Goal: Find specific page/section: Find specific page/section

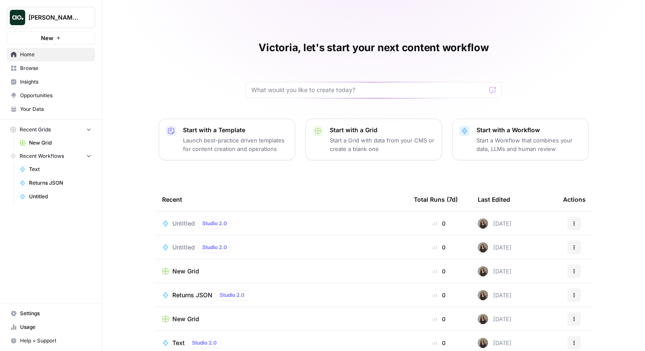
click at [185, 224] on span "Untitled" at bounding box center [183, 223] width 23 height 9
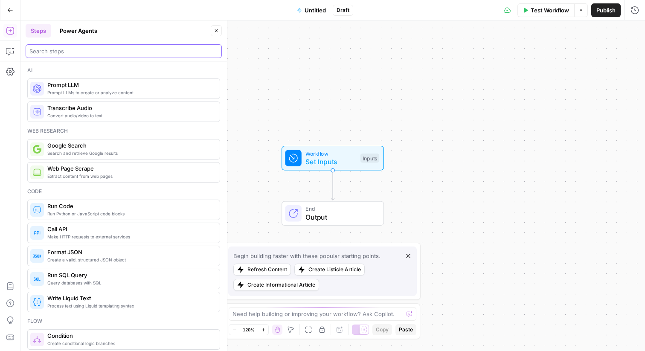
click at [100, 52] on input "search" at bounding box center [123, 51] width 188 height 9
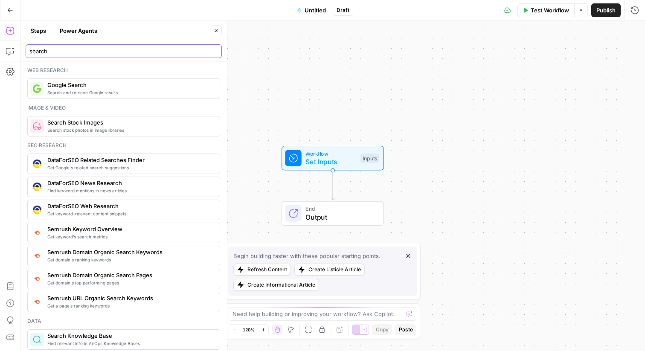
type input "search"
click at [134, 90] on span "Search and retrieve Google results" at bounding box center [129, 92] width 165 height 7
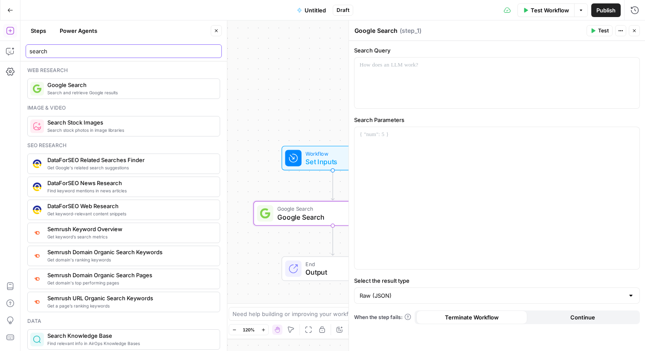
click at [91, 51] on input "search" at bounding box center [123, 51] width 188 height 9
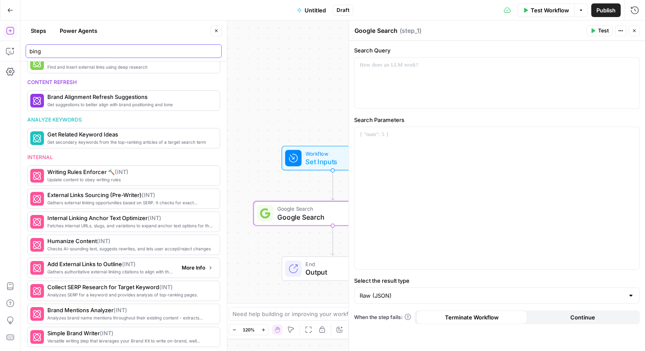
scroll to position [232, 0]
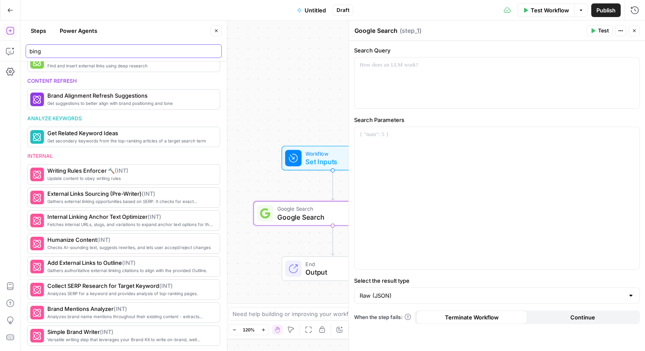
type input "bing"
click at [324, 125] on div "Workflow Set Inputs Inputs Google Search Google Search Step 1 End Output" at bounding box center [332, 185] width 624 height 330
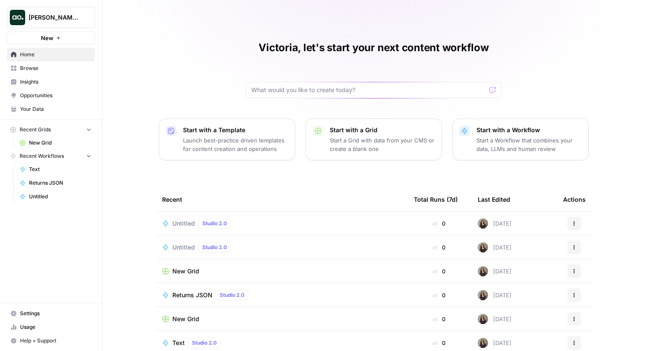
click at [29, 75] on link "Insights" at bounding box center [51, 82] width 88 height 14
